Goal: Navigation & Orientation: Understand site structure

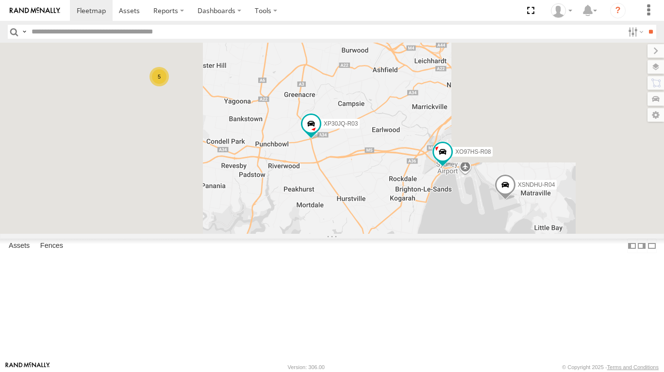
click at [647, 253] on label at bounding box center [652, 246] width 10 height 14
click at [653, 66] on label at bounding box center [656, 67] width 17 height 14
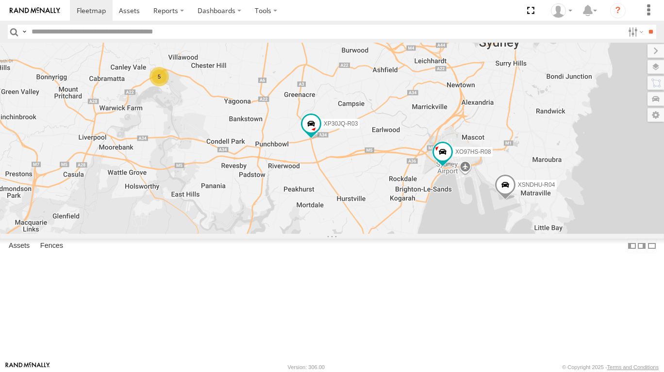
click at [0, 0] on span "Basemaps" at bounding box center [0, 0] width 0 height 0
click at [0, 0] on span "Satellite + Roadmap" at bounding box center [0, 0] width 0 height 0
click at [0, 0] on span "Overlays" at bounding box center [0, 0] width 0 height 0
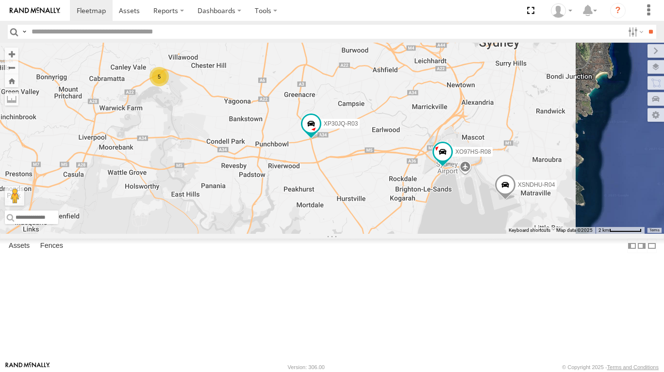
click at [0, 0] on span "Traffic" at bounding box center [0, 0] width 0 height 0
click at [648, 51] on label at bounding box center [656, 51] width 17 height 14
